Goal: Transaction & Acquisition: Purchase product/service

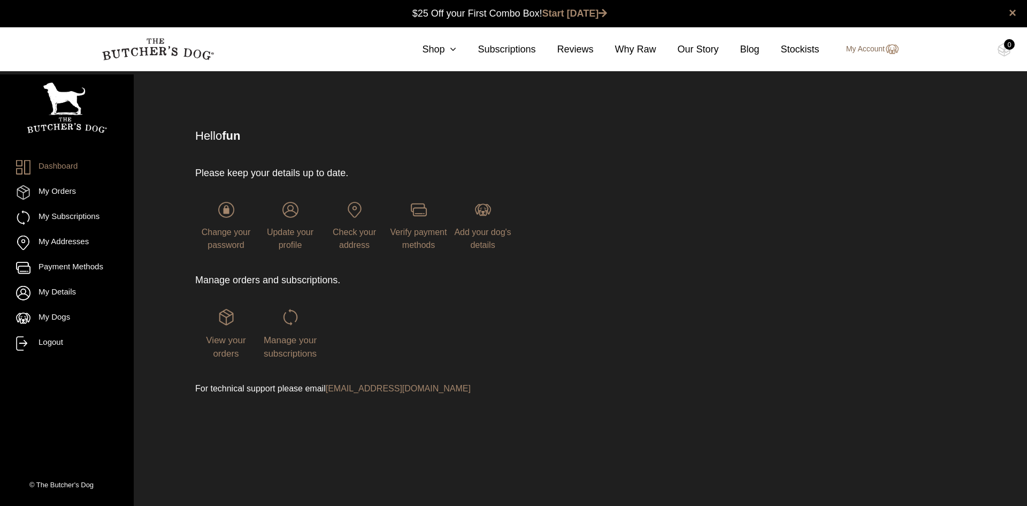
click at [871, 49] on link "My Account" at bounding box center [867, 49] width 63 height 13
click at [55, 197] on link "My Orders" at bounding box center [67, 192] width 102 height 14
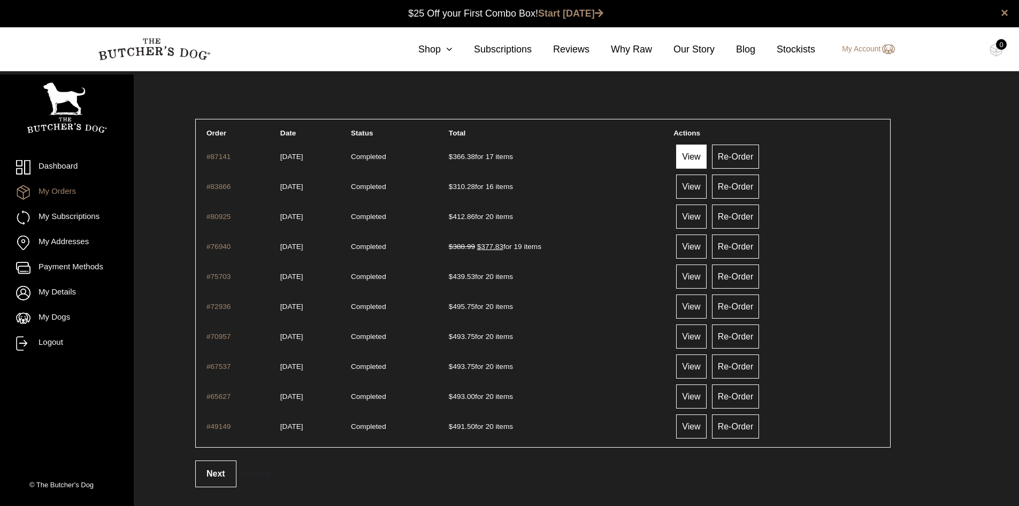
click at [706, 154] on link "View" at bounding box center [691, 156] width 30 height 24
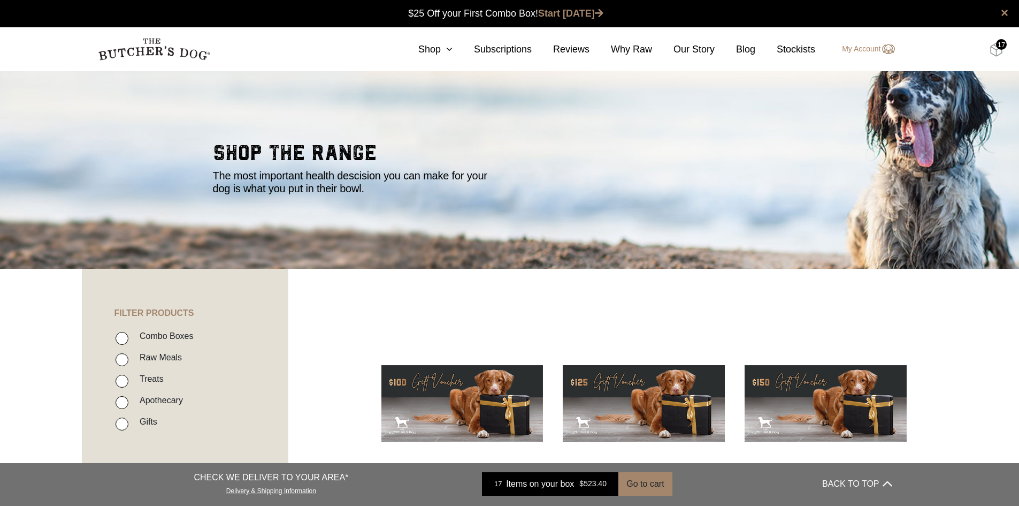
click at [996, 52] on img at bounding box center [996, 50] width 13 height 14
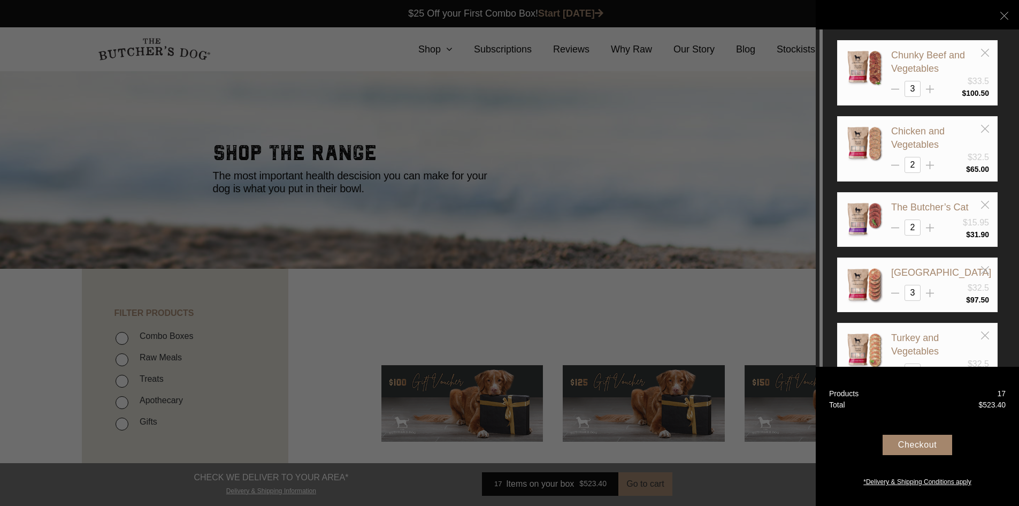
scroll to position [53, 0]
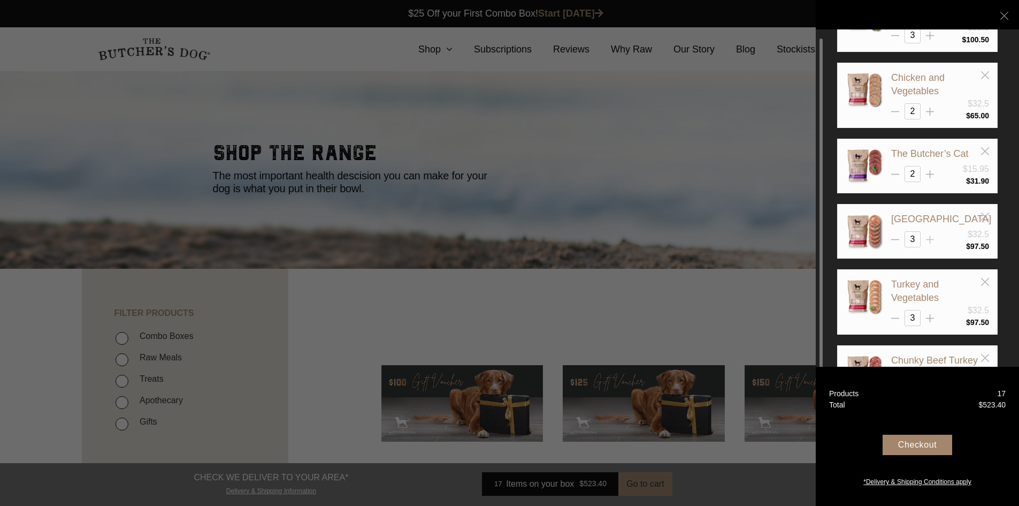
click at [934, 36] on line at bounding box center [930, 36] width 8 height 0
type input "4"
click at [931, 319] on icon at bounding box center [930, 318] width 8 height 8
type input "4"
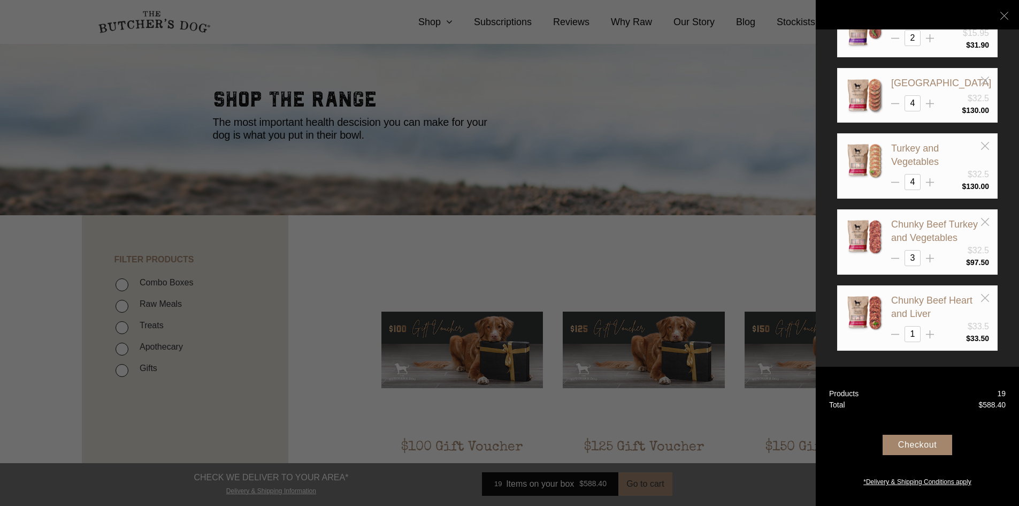
click at [751, 258] on div at bounding box center [509, 253] width 1019 height 506
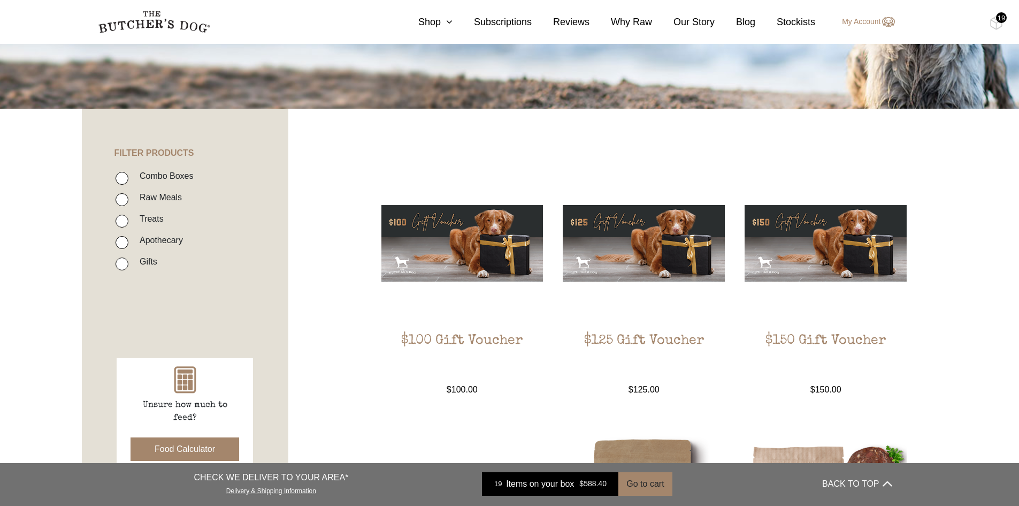
scroll to position [160, 0]
click at [155, 200] on label "Raw Meals" at bounding box center [158, 196] width 48 height 14
click at [128, 200] on input "Raw Meals" at bounding box center [122, 199] width 13 height 13
checkbox input "true"
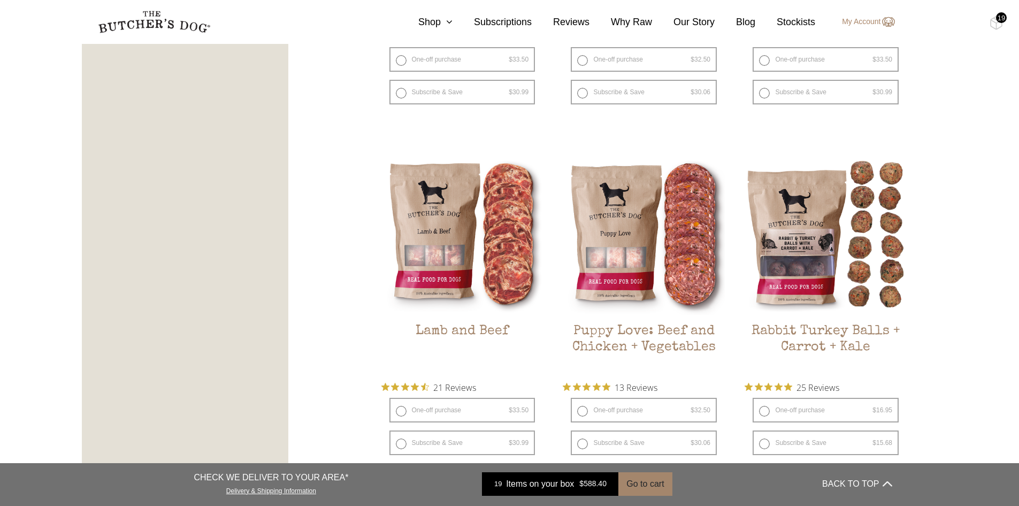
scroll to position [937, 0]
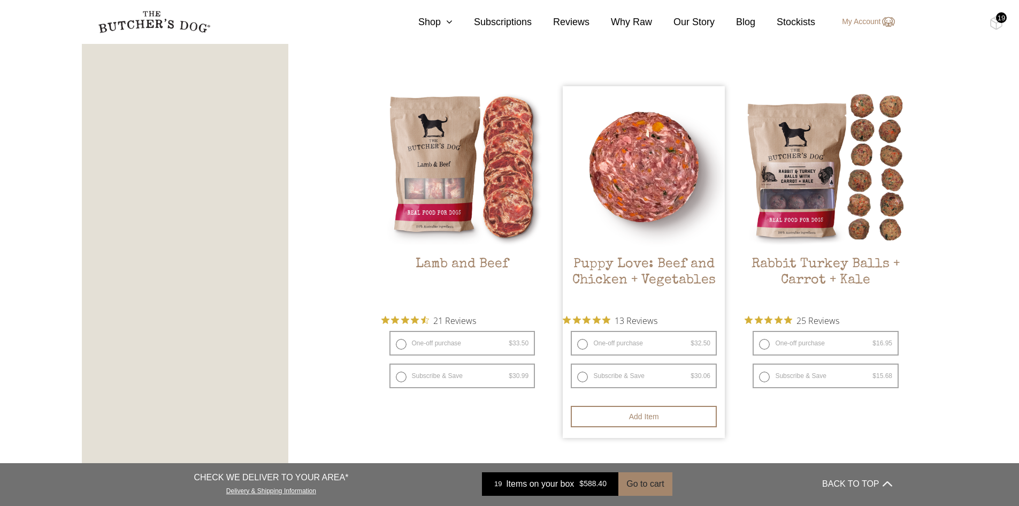
click at [583, 346] on label "One-off purchase $ 32.50 — or subscribe and save 7.5%" at bounding box center [644, 343] width 146 height 25
radio input "true"
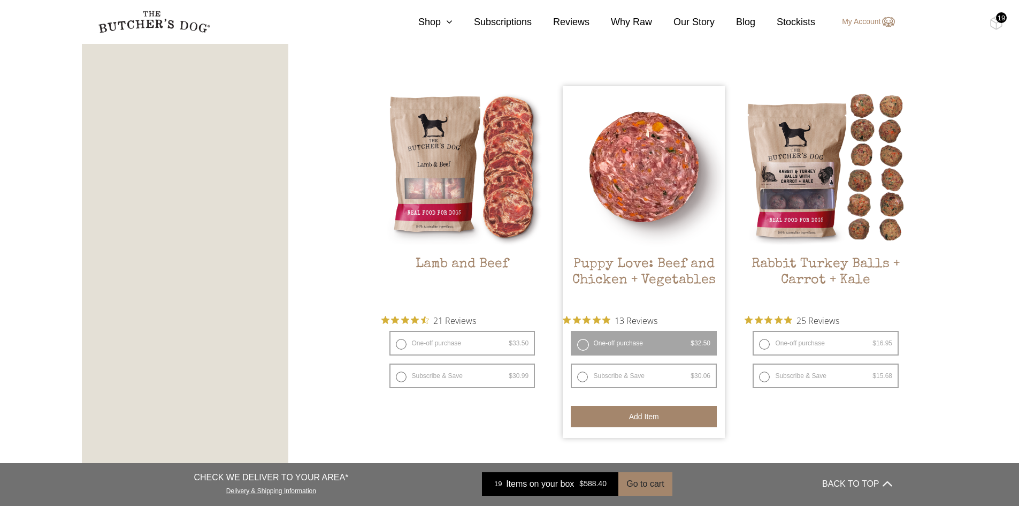
click at [662, 420] on button "Add item" at bounding box center [644, 416] width 146 height 21
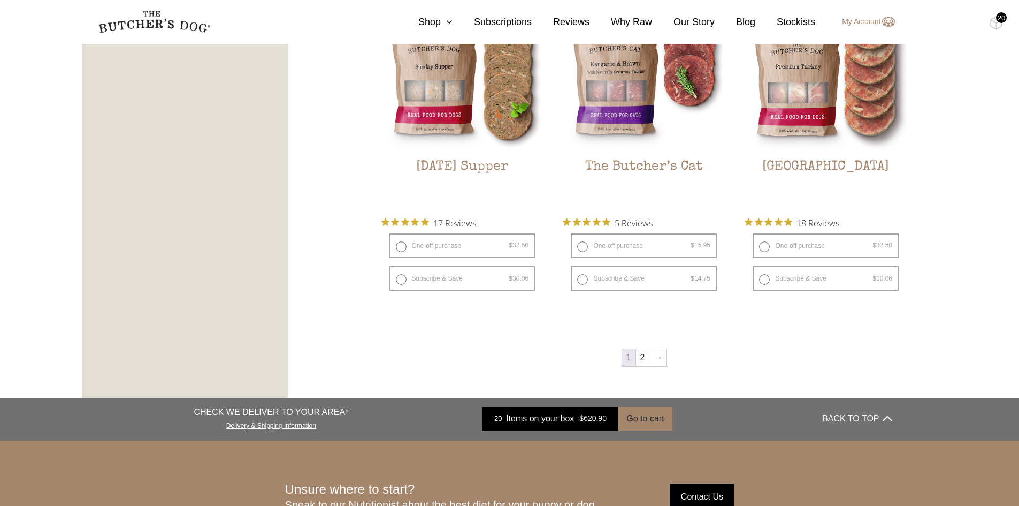
scroll to position [1419, 0]
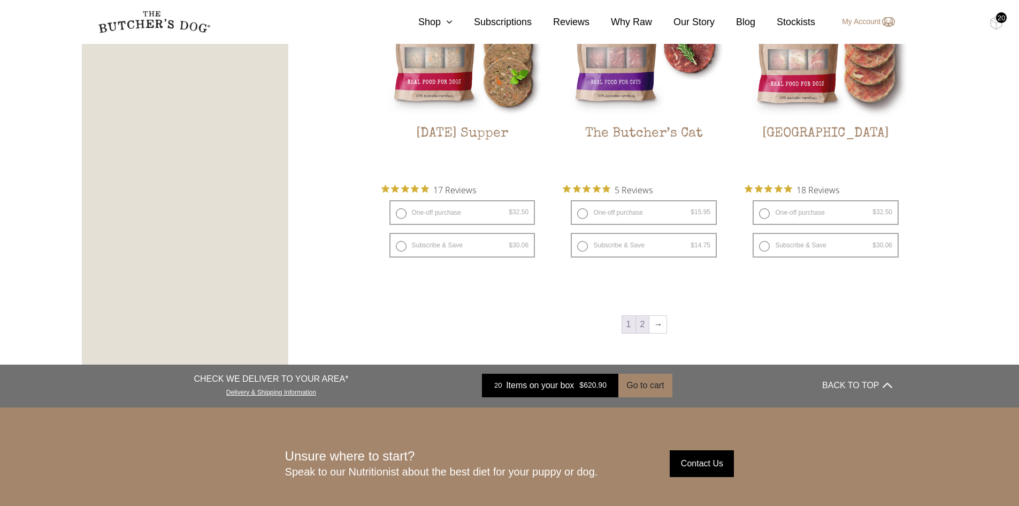
click at [638, 329] on link "2" at bounding box center [642, 324] width 13 height 17
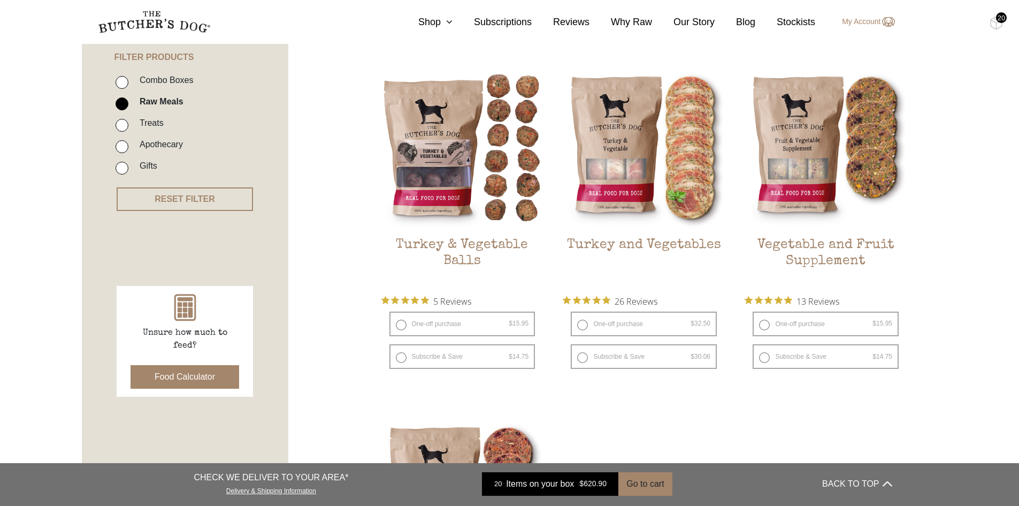
scroll to position [242, 0]
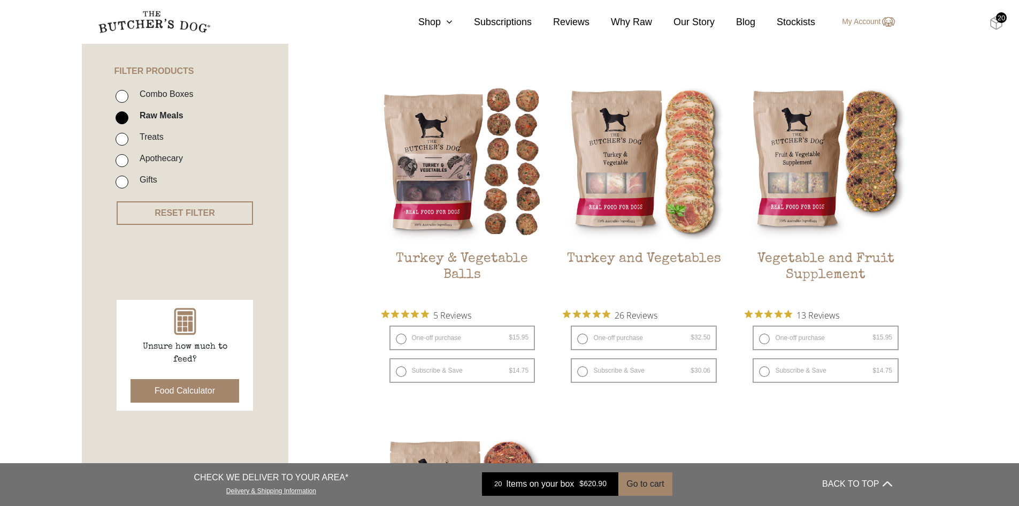
click at [999, 24] on img at bounding box center [996, 23] width 13 height 14
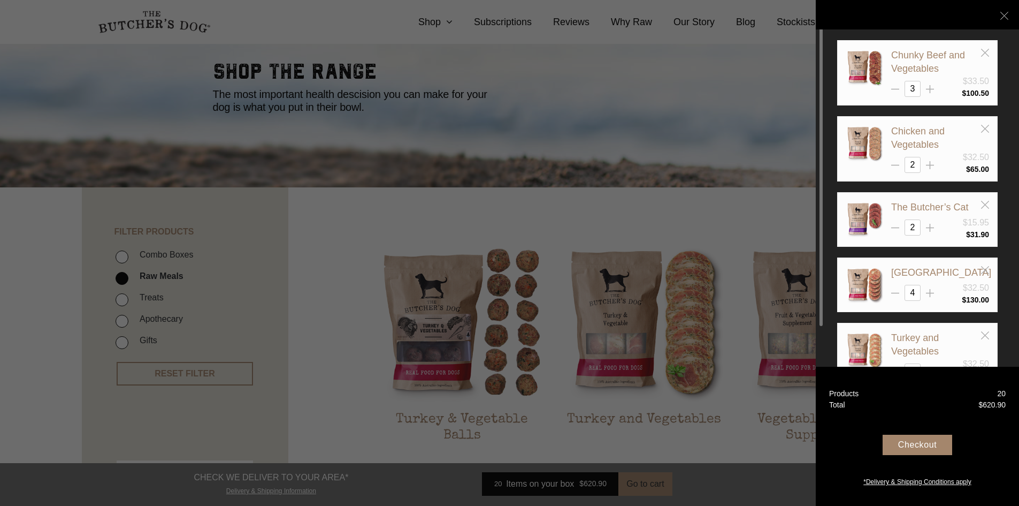
scroll to position [28, 0]
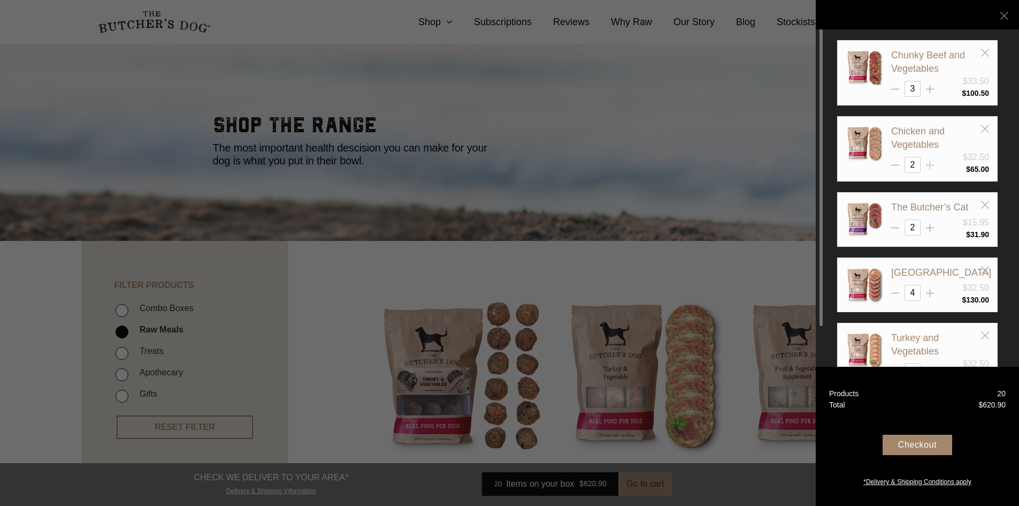
click at [929, 163] on icon at bounding box center [930, 165] width 8 height 8
type input "3"
click at [893, 87] on icon at bounding box center [895, 89] width 8 height 8
click at [929, 91] on icon at bounding box center [930, 89] width 8 height 8
type input "3"
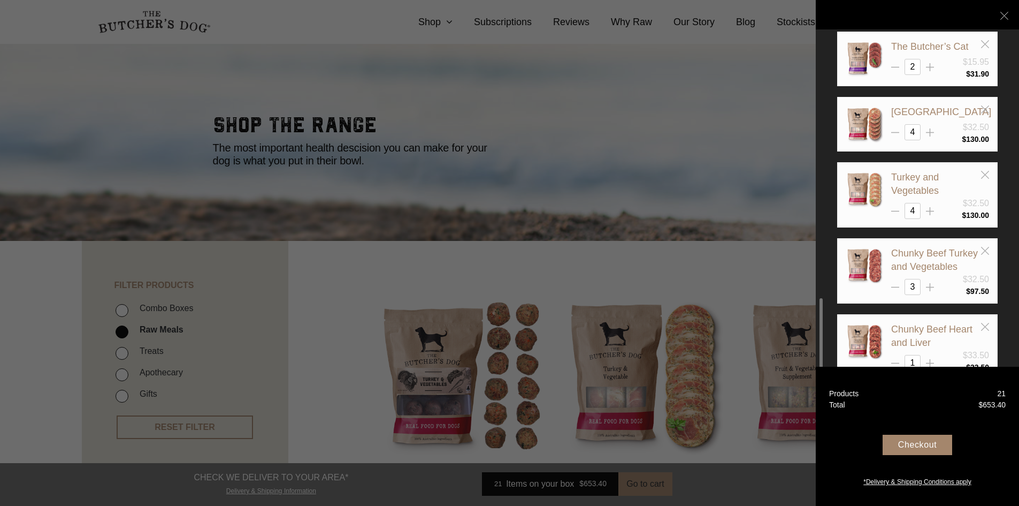
scroll to position [188, 0]
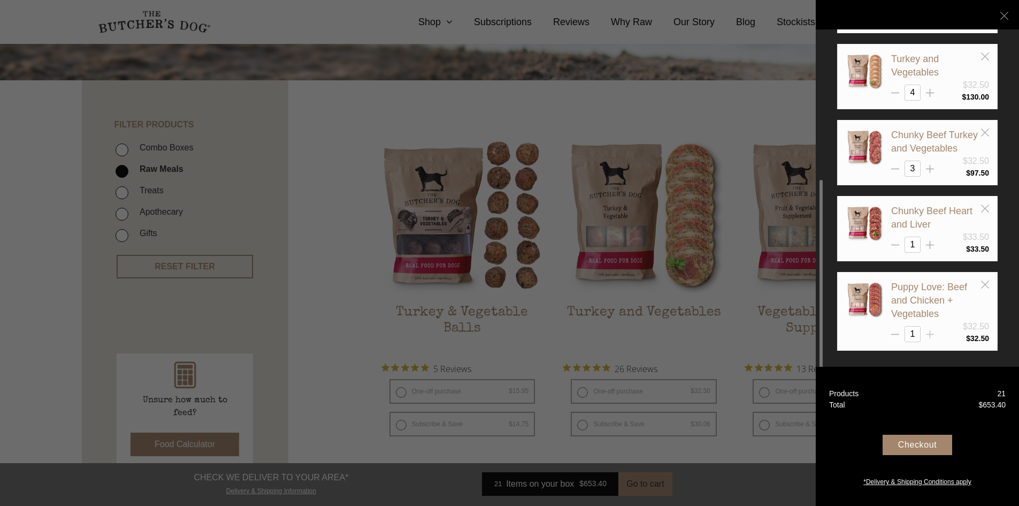
type input "2"
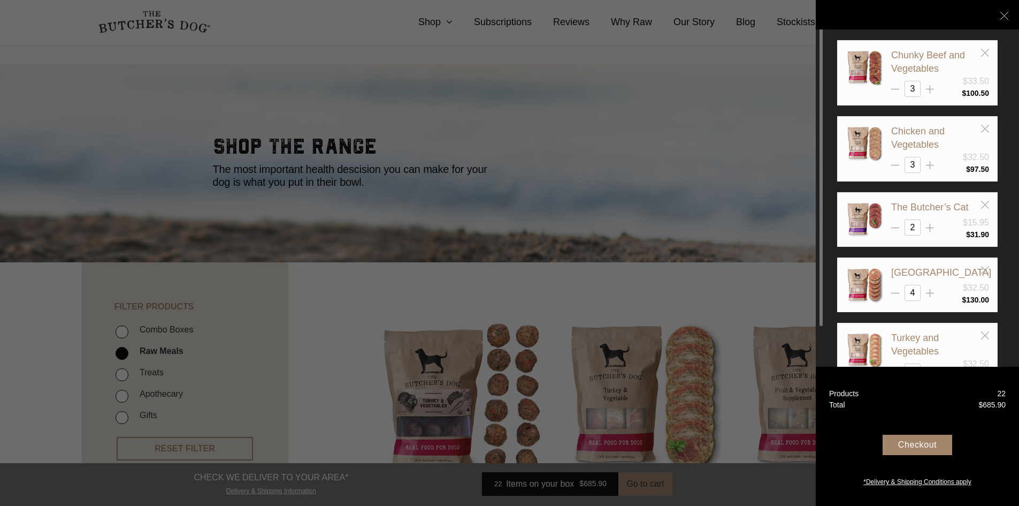
scroll to position [0, 0]
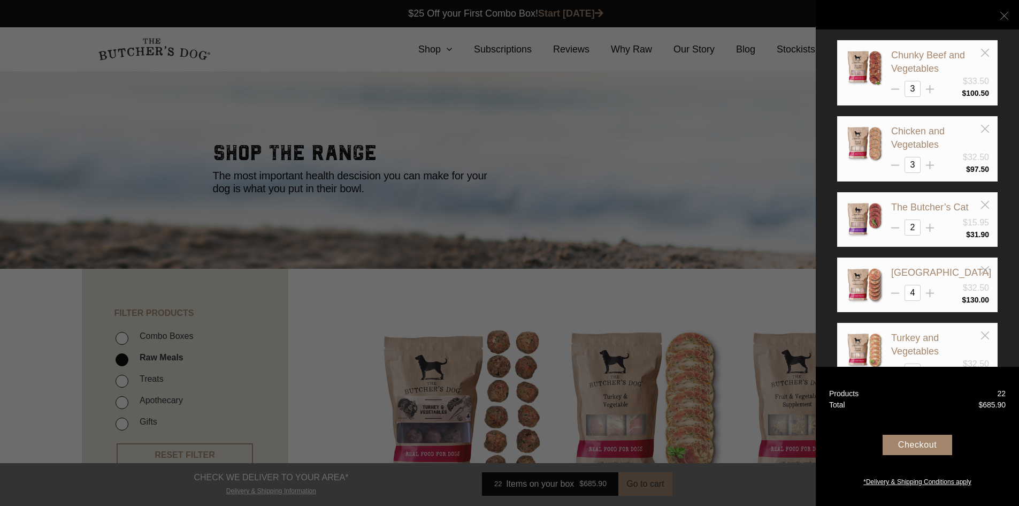
click at [1006, 17] on line at bounding box center [1003, 15] width 7 height 7
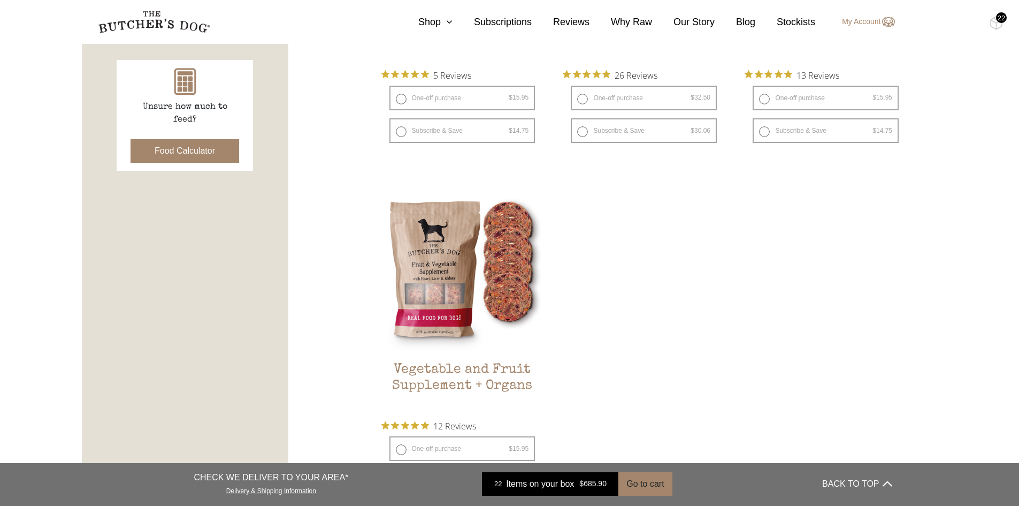
scroll to position [642, 0]
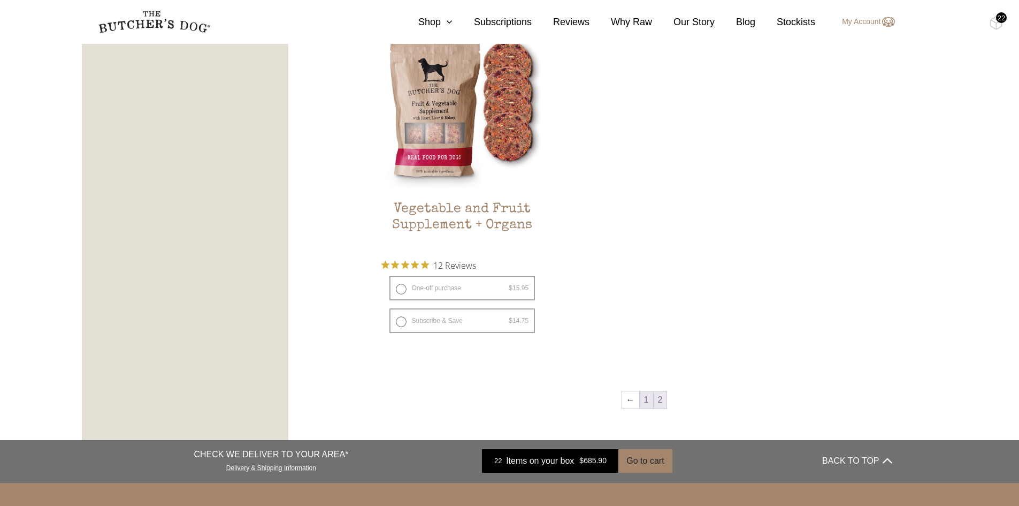
click at [648, 402] on link "1" at bounding box center [646, 399] width 13 height 17
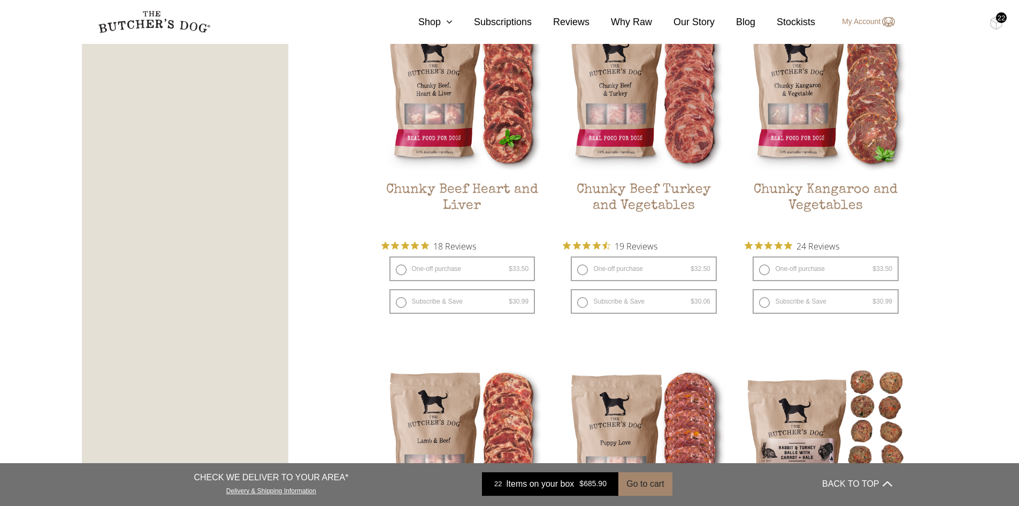
scroll to position [723, 0]
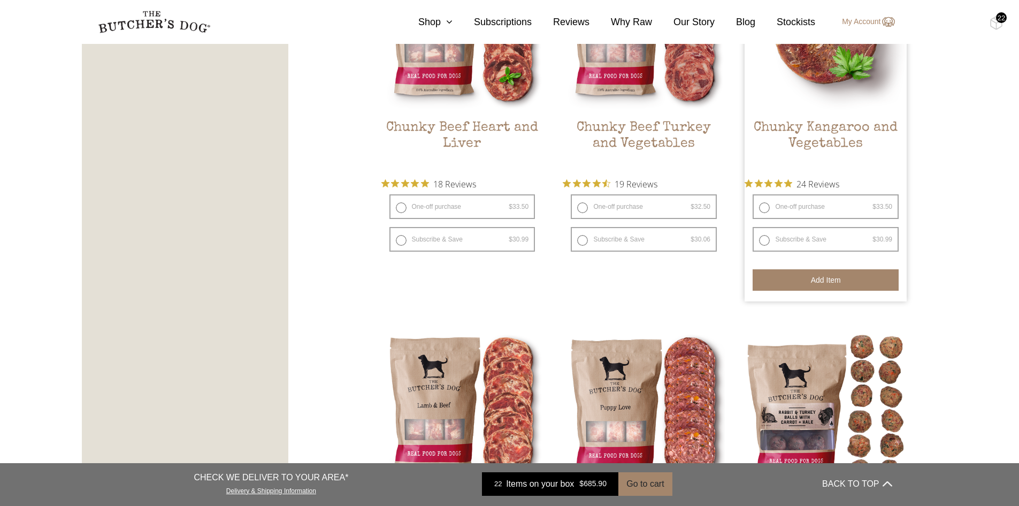
click at [821, 279] on button "Add item" at bounding box center [826, 279] width 146 height 21
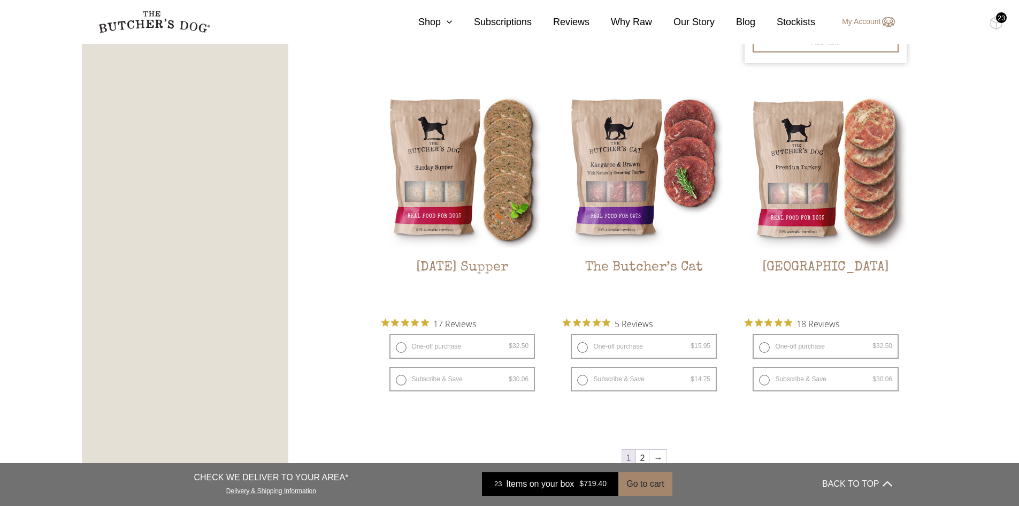
scroll to position [1044, 0]
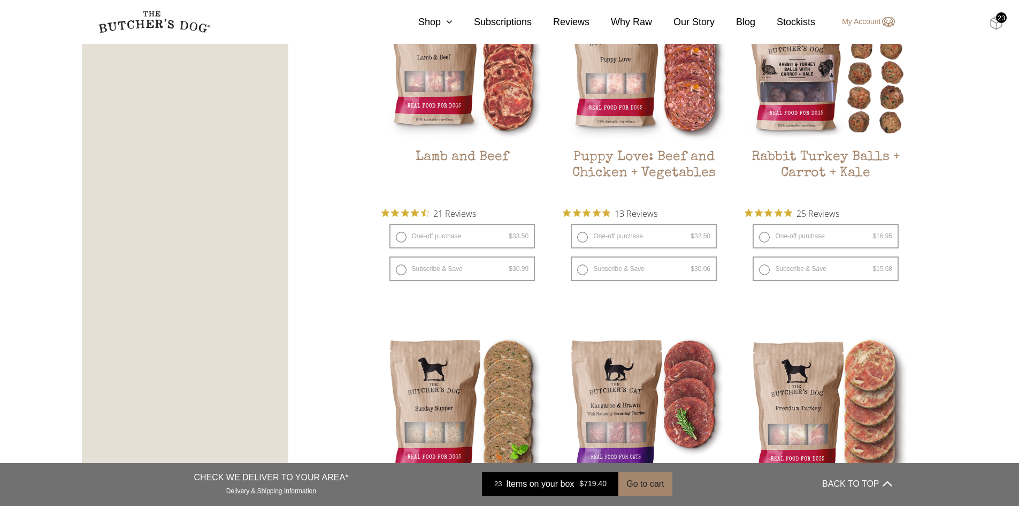
click at [999, 24] on img at bounding box center [996, 23] width 13 height 14
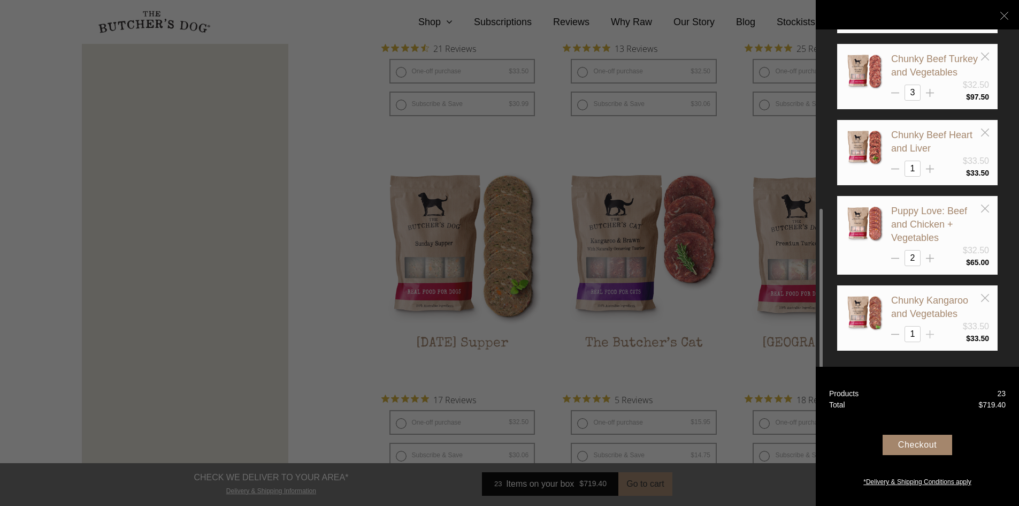
scroll to position [1365, 0]
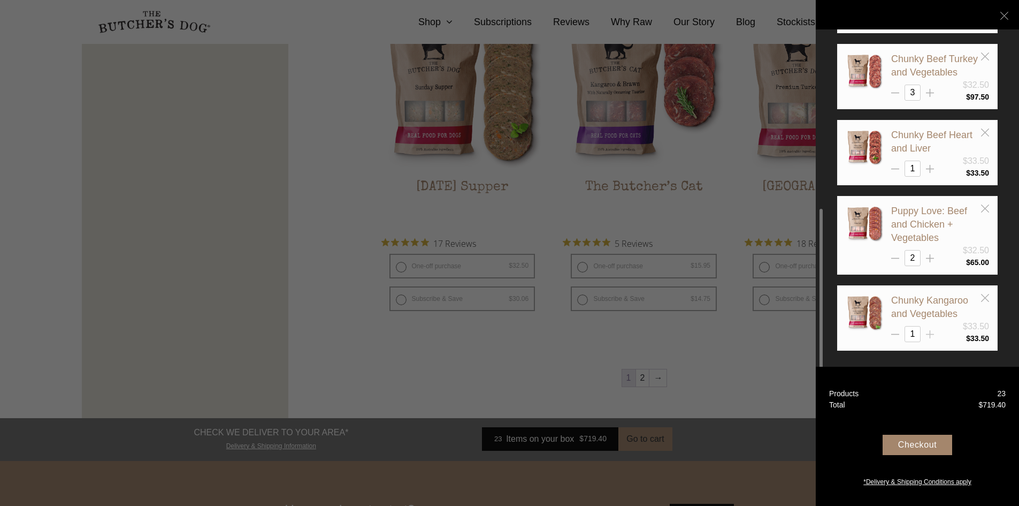
type input "2"
drag, startPoint x: 982, startPoint y: 131, endPoint x: 968, endPoint y: 174, distance: 46.0
click at [968, 174] on div "Chunky Beef Heart and Liver $33.50 1 $ 33.50" at bounding box center [917, 152] width 143 height 48
click at [963, 171] on div "1" at bounding box center [940, 168] width 98 height 16
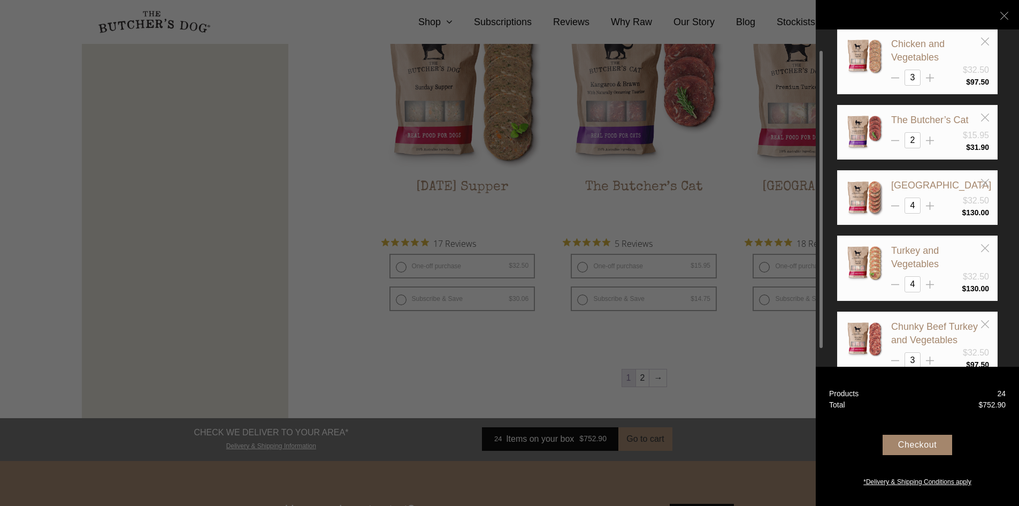
scroll to position [248, 0]
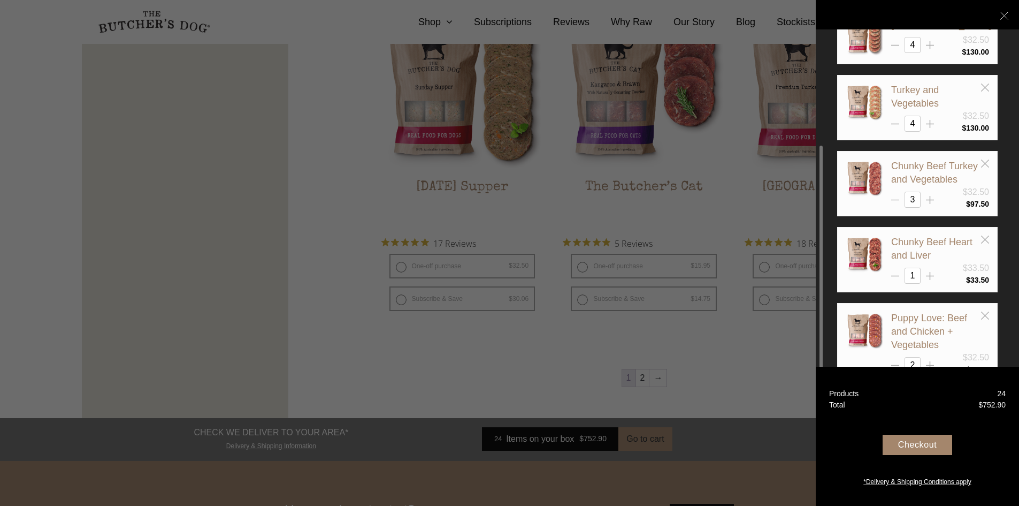
click at [894, 201] on icon at bounding box center [895, 200] width 8 height 8
type input "2"
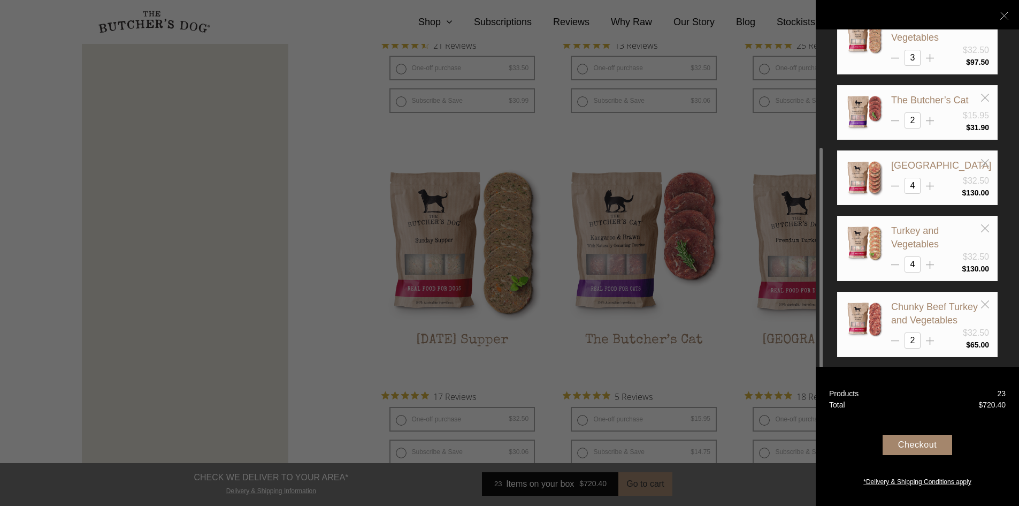
scroll to position [160, 0]
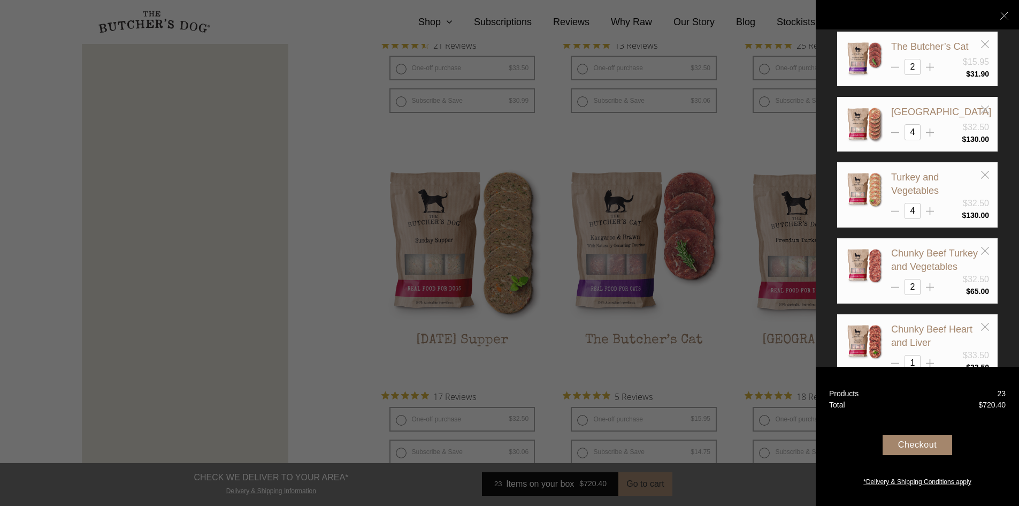
click at [912, 446] on div "Checkout" at bounding box center [918, 444] width 70 height 20
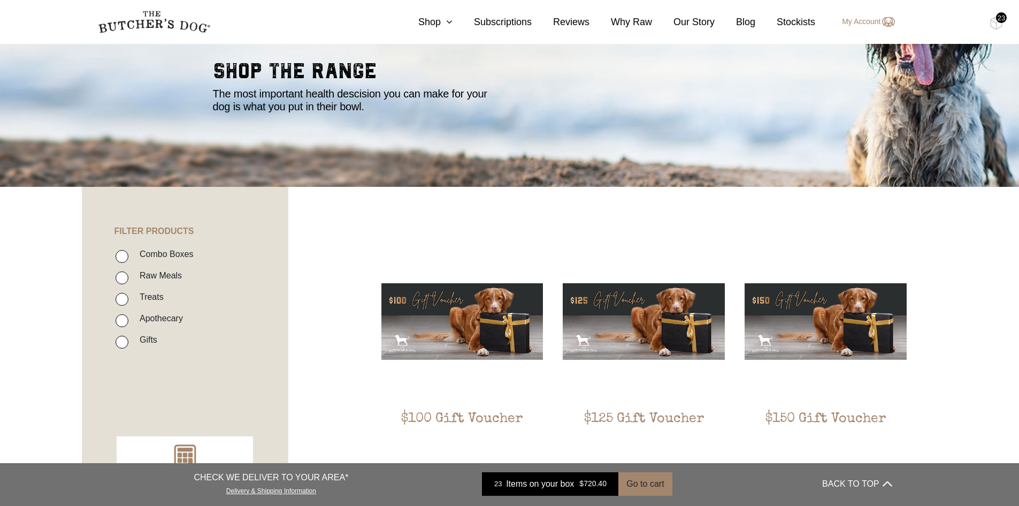
scroll to position [107, 0]
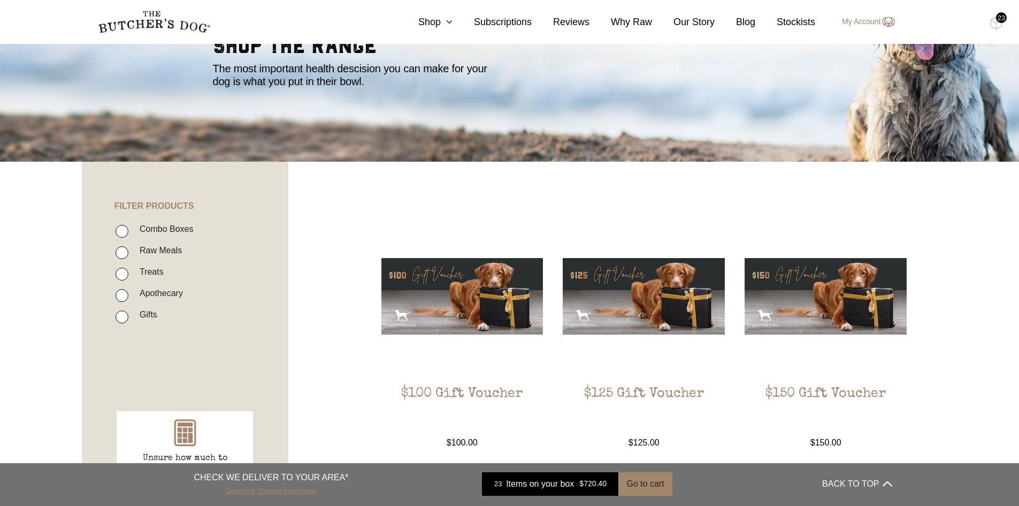
click at [301, 492] on link "Delivery & Shipping Information" at bounding box center [271, 489] width 90 height 10
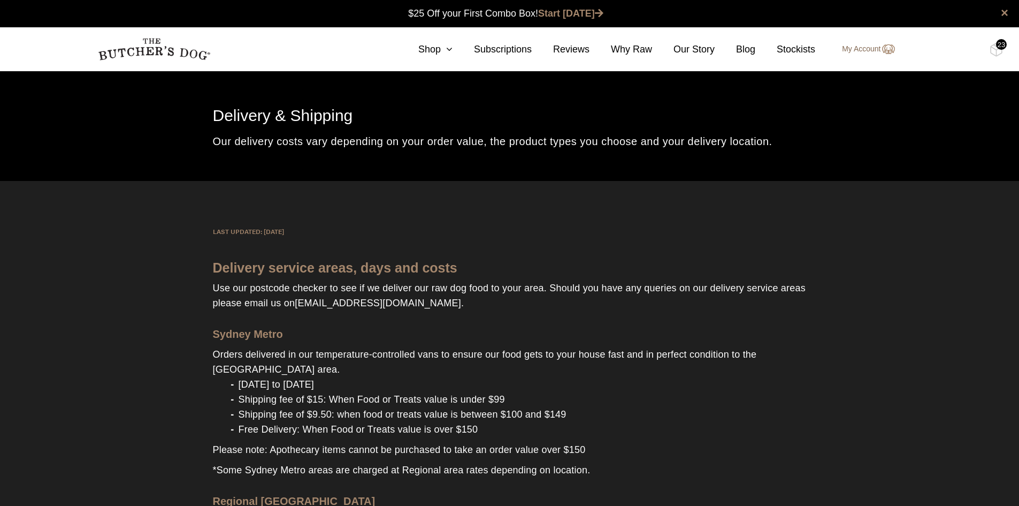
click at [894, 54] on img at bounding box center [888, 49] width 14 height 13
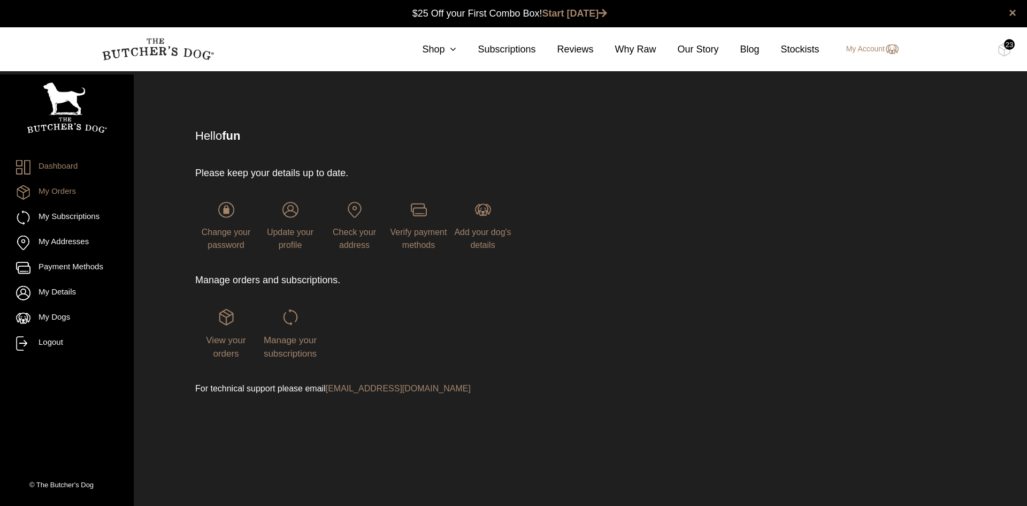
click at [67, 192] on link "My Orders" at bounding box center [67, 192] width 102 height 14
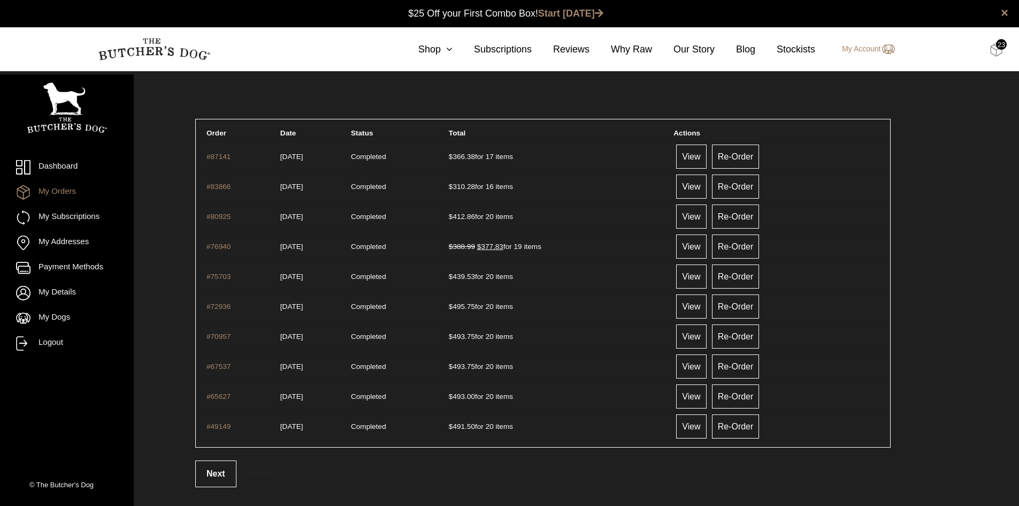
click at [996, 51] on img at bounding box center [996, 50] width 13 height 14
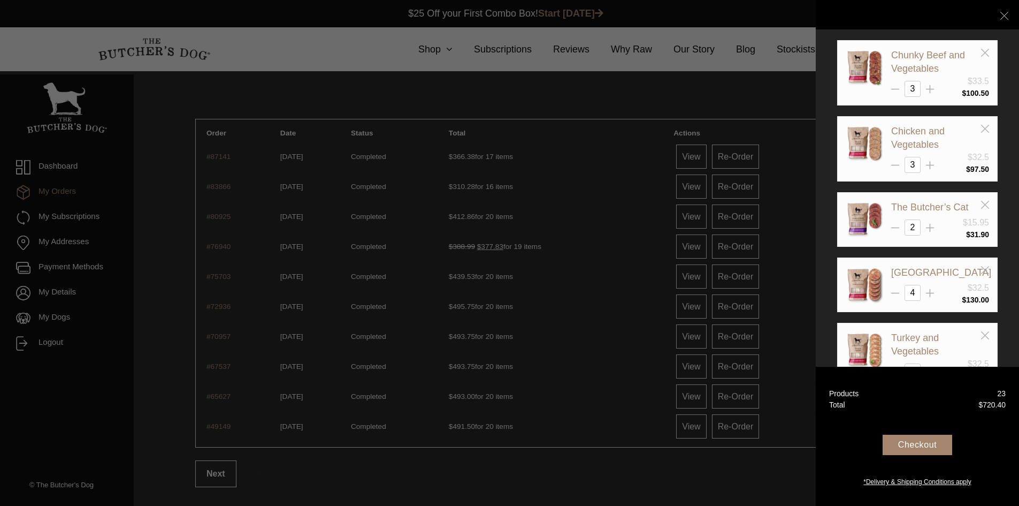
click at [905, 444] on div "Checkout" at bounding box center [918, 444] width 70 height 20
